Goal: Transaction & Acquisition: Subscribe to service/newsletter

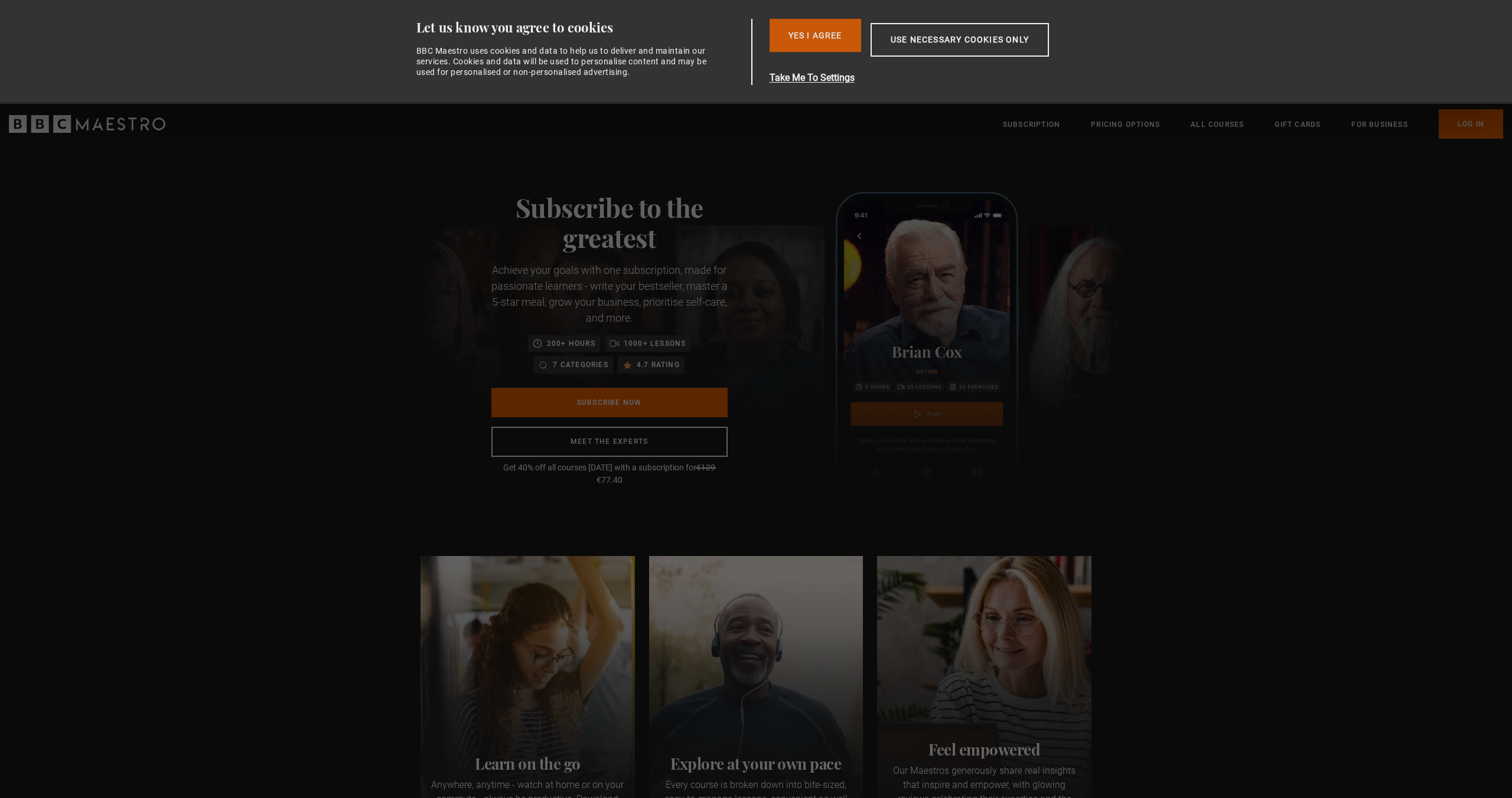
click at [817, 32] on button "Yes I Agree" at bounding box center [815, 35] width 92 height 33
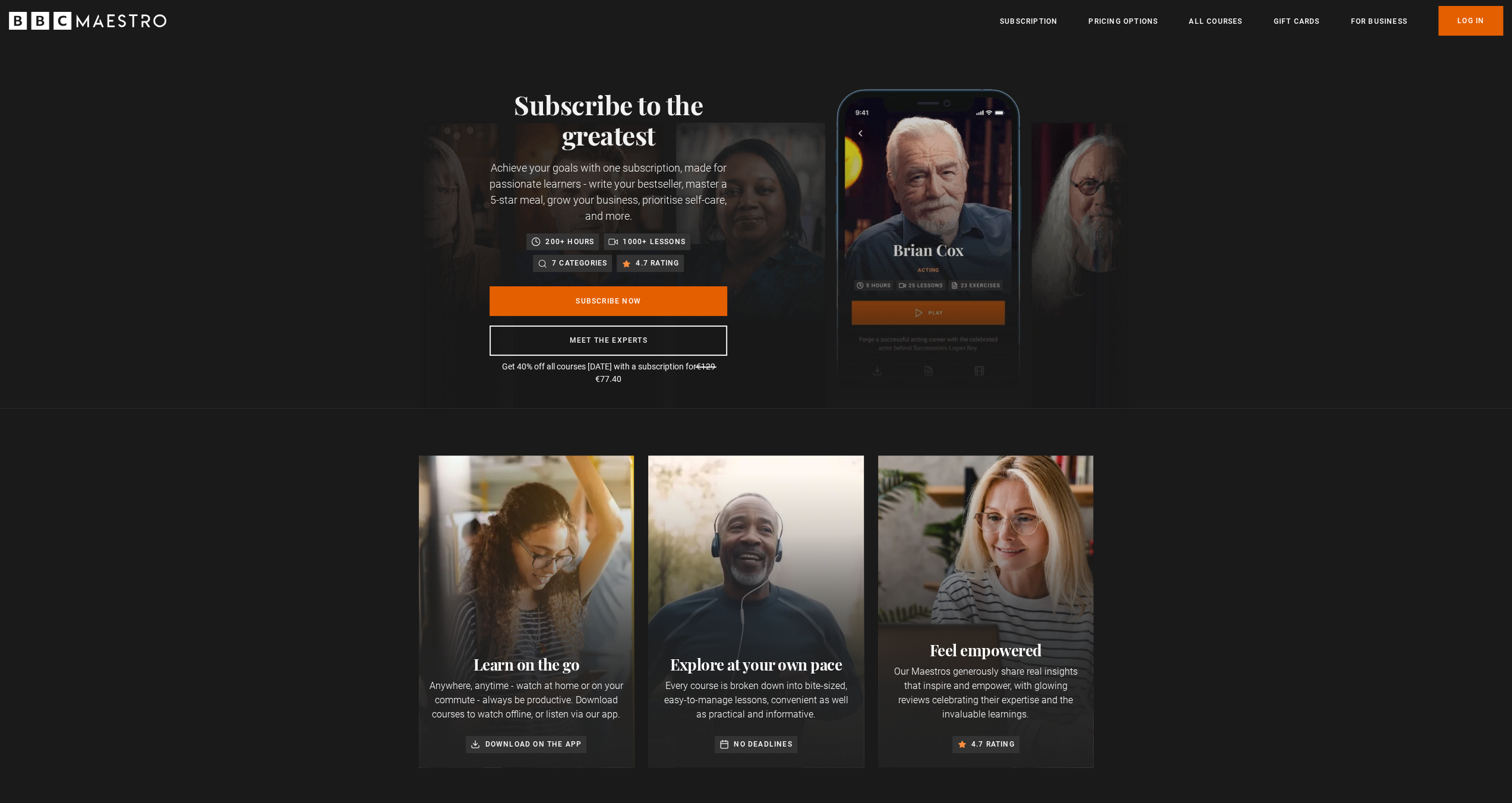
scroll to position [0, 156]
click at [639, 301] on link "Subscribe Now" at bounding box center [608, 301] width 238 height 30
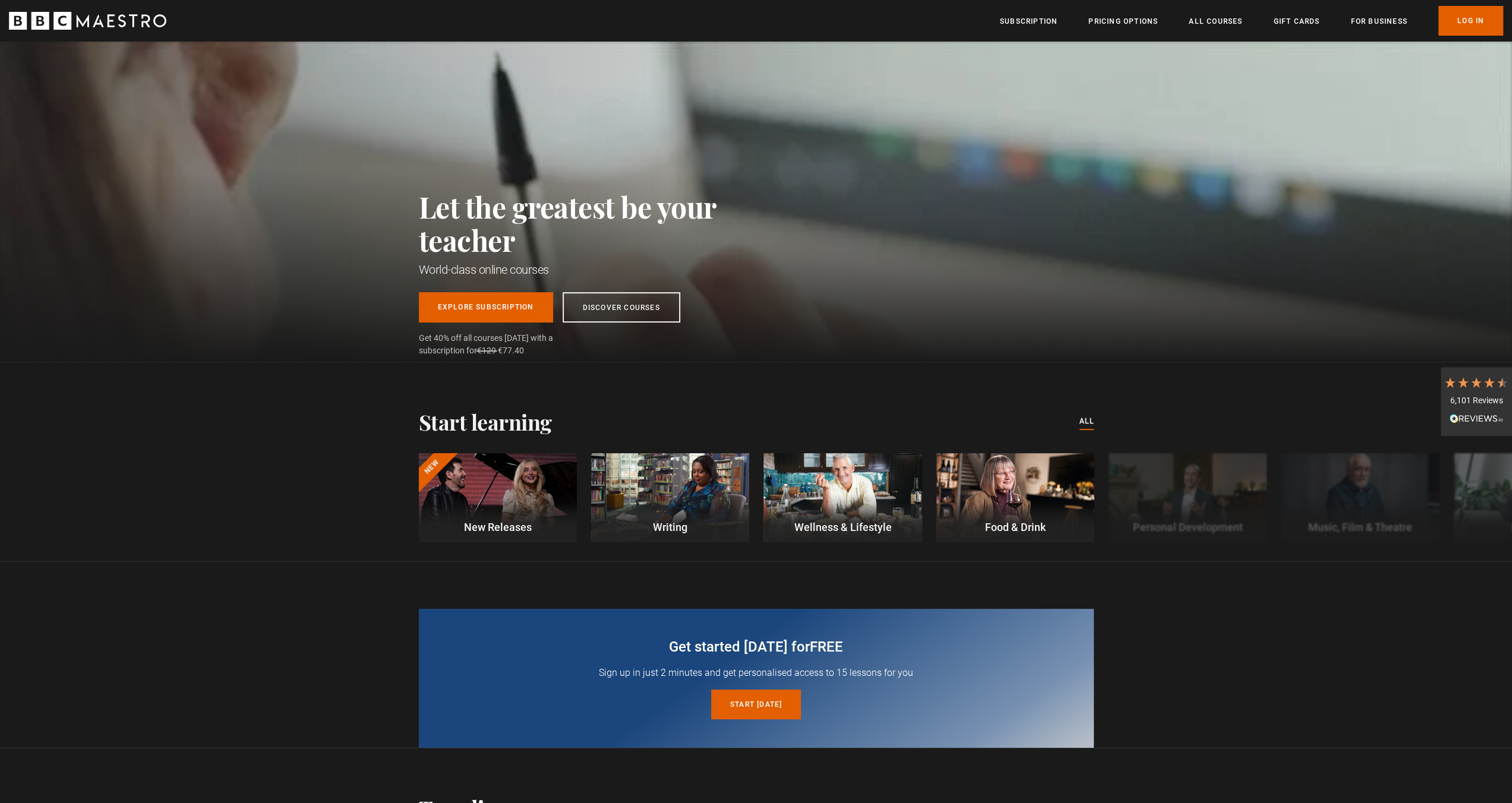
scroll to position [0, 1712]
